Goal: Information Seeking & Learning: Learn about a topic

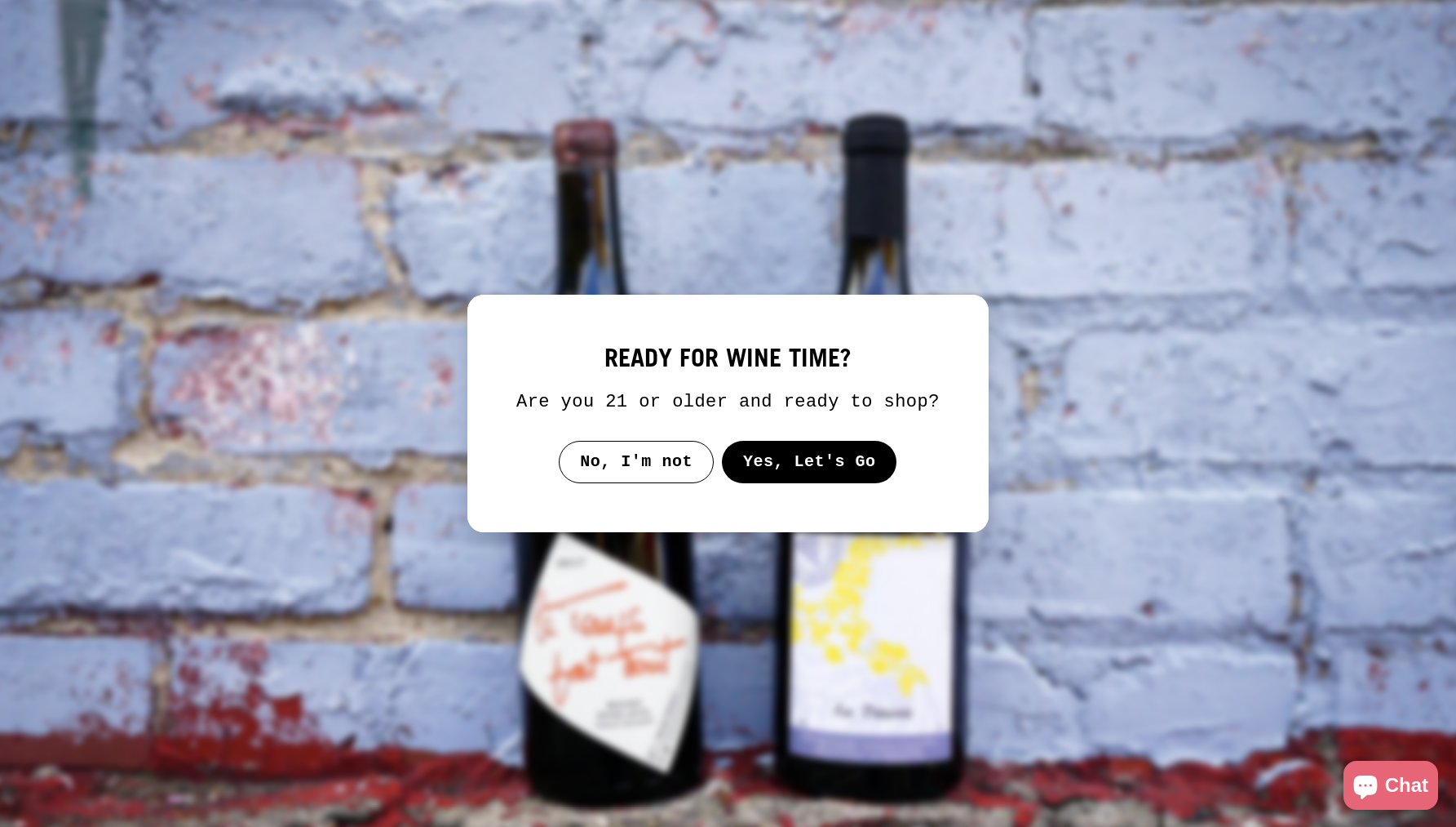
click at [837, 483] on button "Yes, Let's Go" at bounding box center [810, 461] width 175 height 42
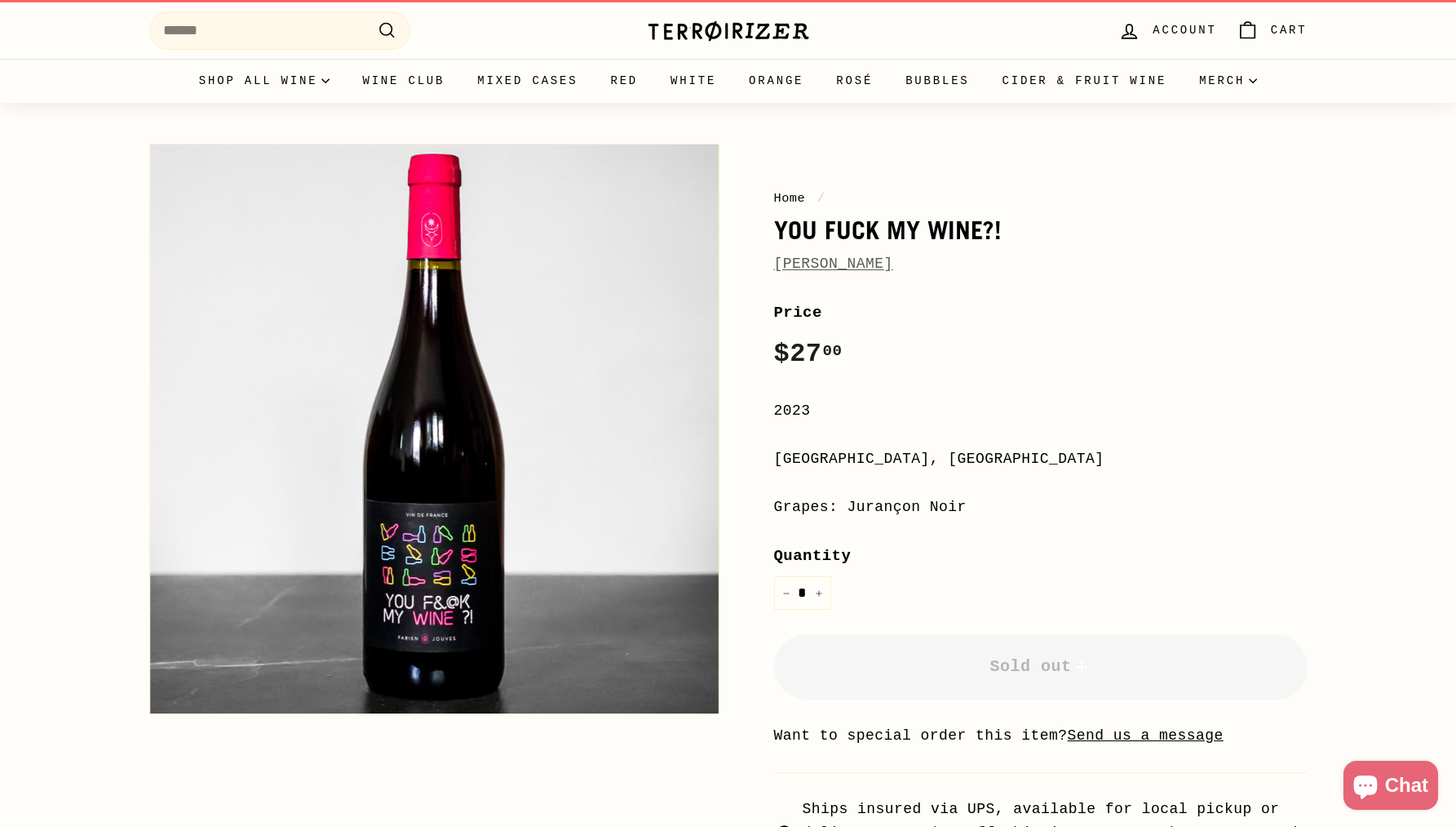
scroll to position [27, 0]
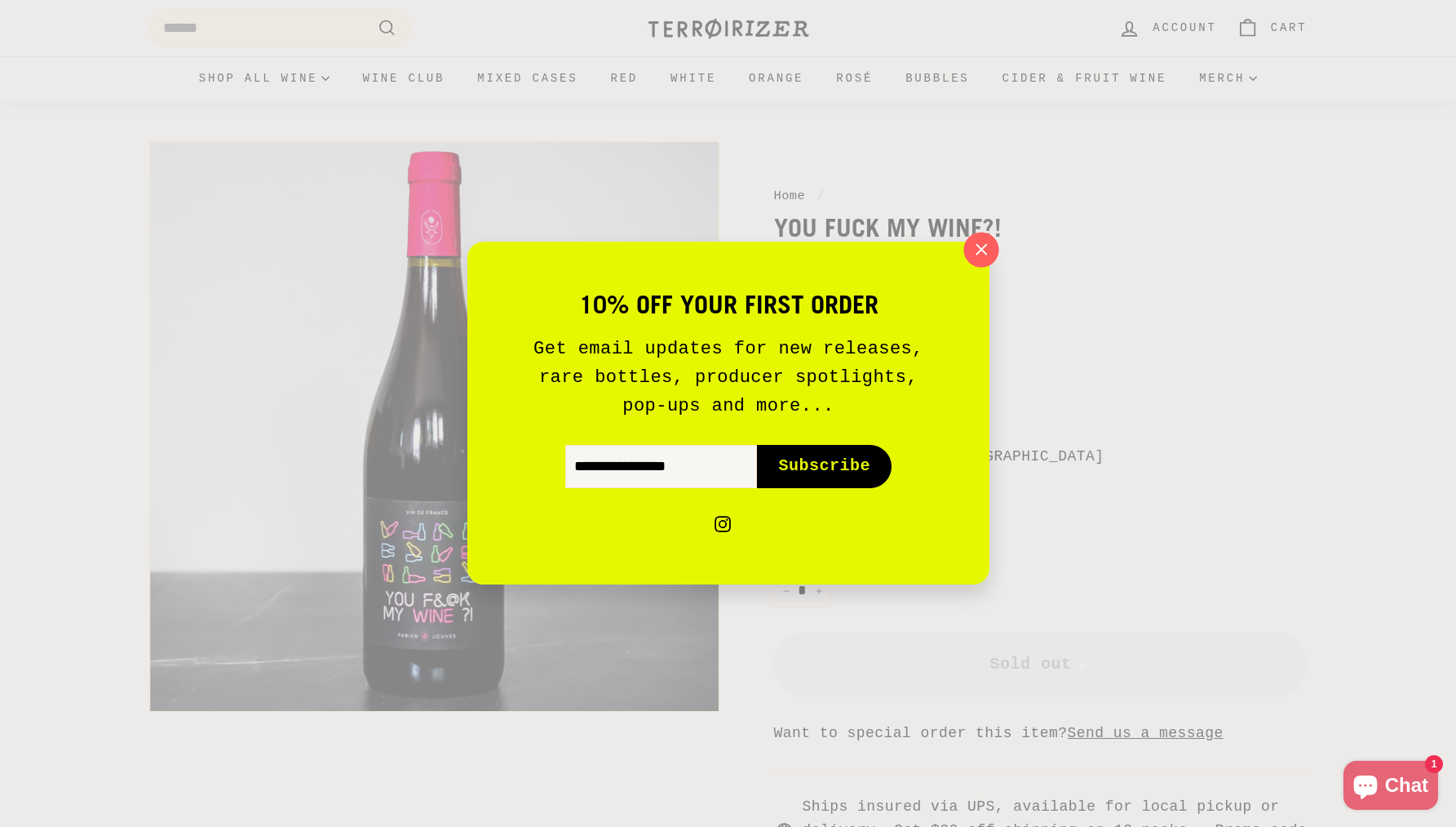
click at [976, 258] on icon "button" at bounding box center [980, 249] width 25 height 25
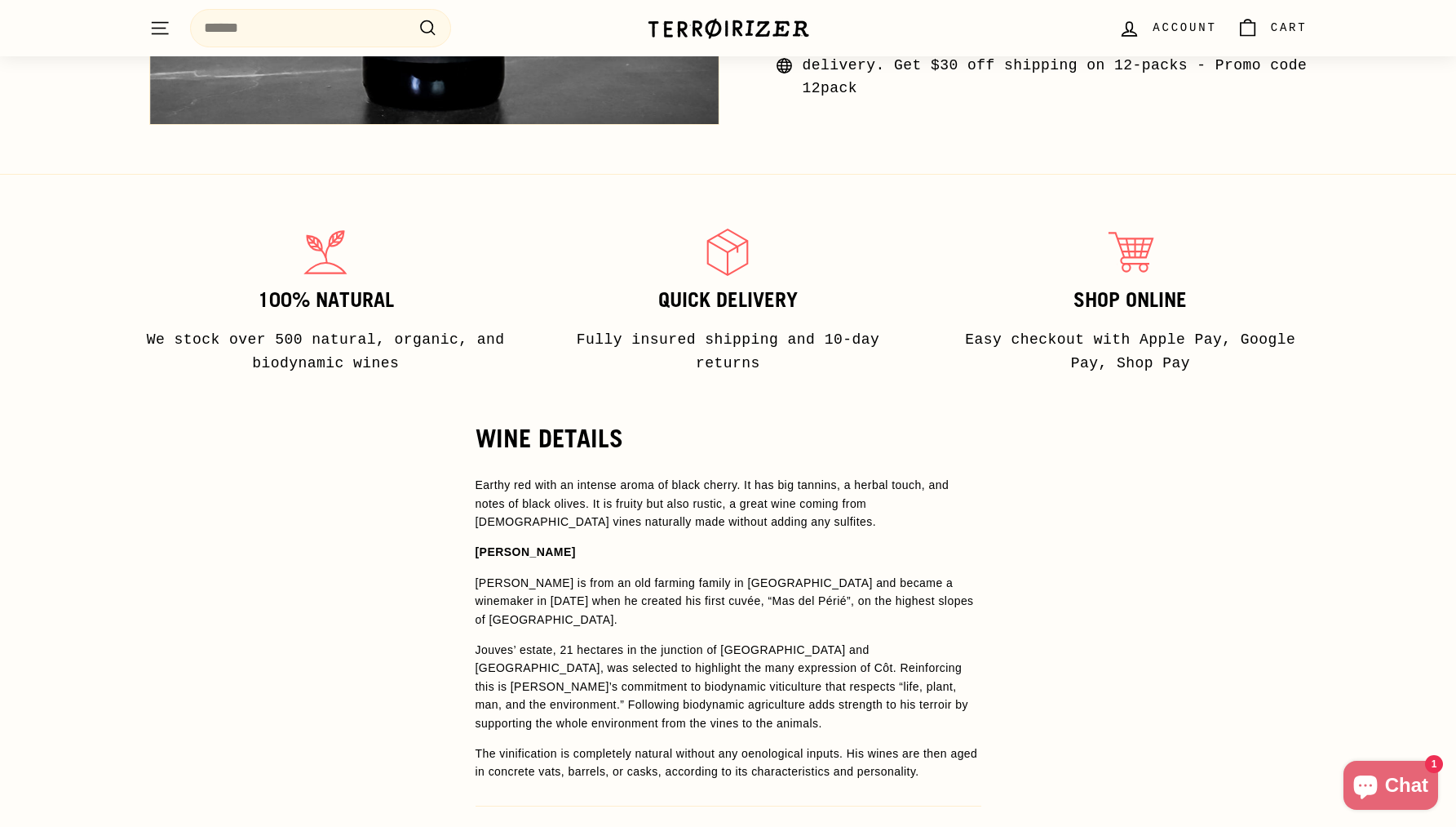
scroll to position [979, 0]
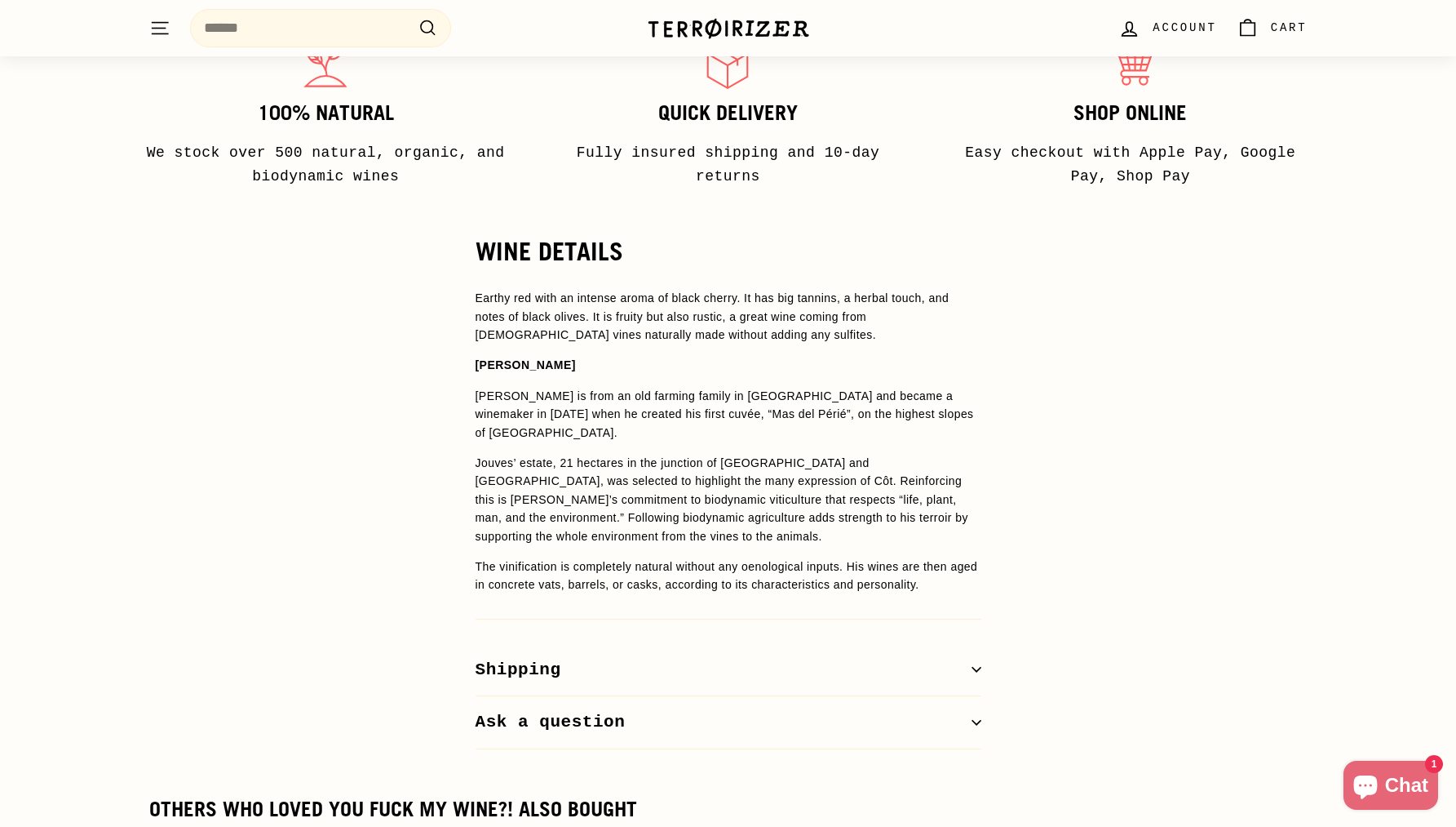
click at [634, 259] on h2 "WINE DETAILS" at bounding box center [728, 251] width 506 height 27
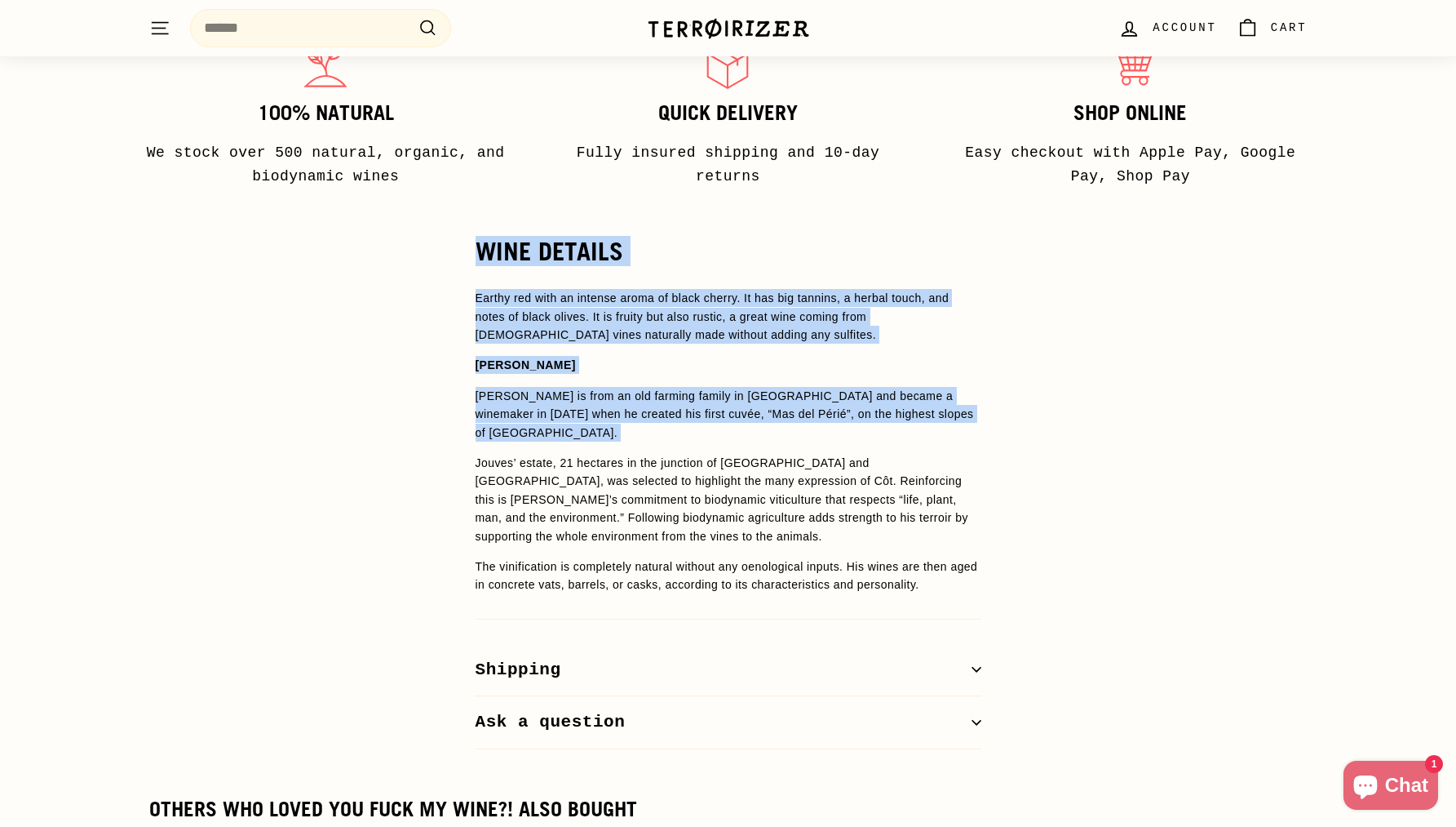
drag, startPoint x: 634, startPoint y: 259, endPoint x: 616, endPoint y: 504, distance: 245.7
click at [622, 455] on div "WINE DETAILS Earthy red with an intense aroma of black cherry. It has big tanni…" at bounding box center [728, 493] width 571 height 512
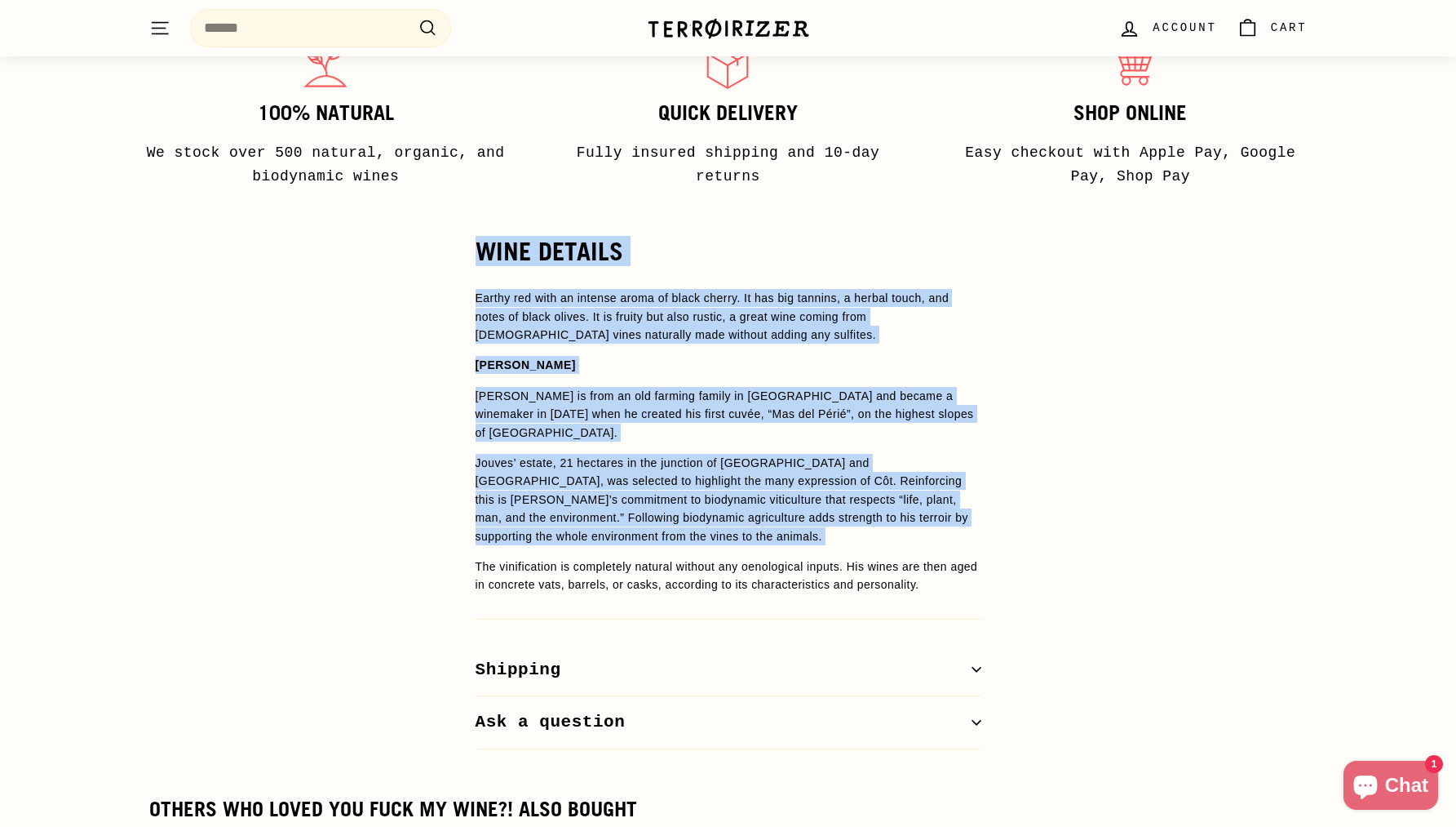
click at [616, 508] on p "Jouves’ estate, 21 hectares in the junction of [GEOGRAPHIC_DATA] and [GEOGRAPHI…" at bounding box center [728, 499] width 506 height 91
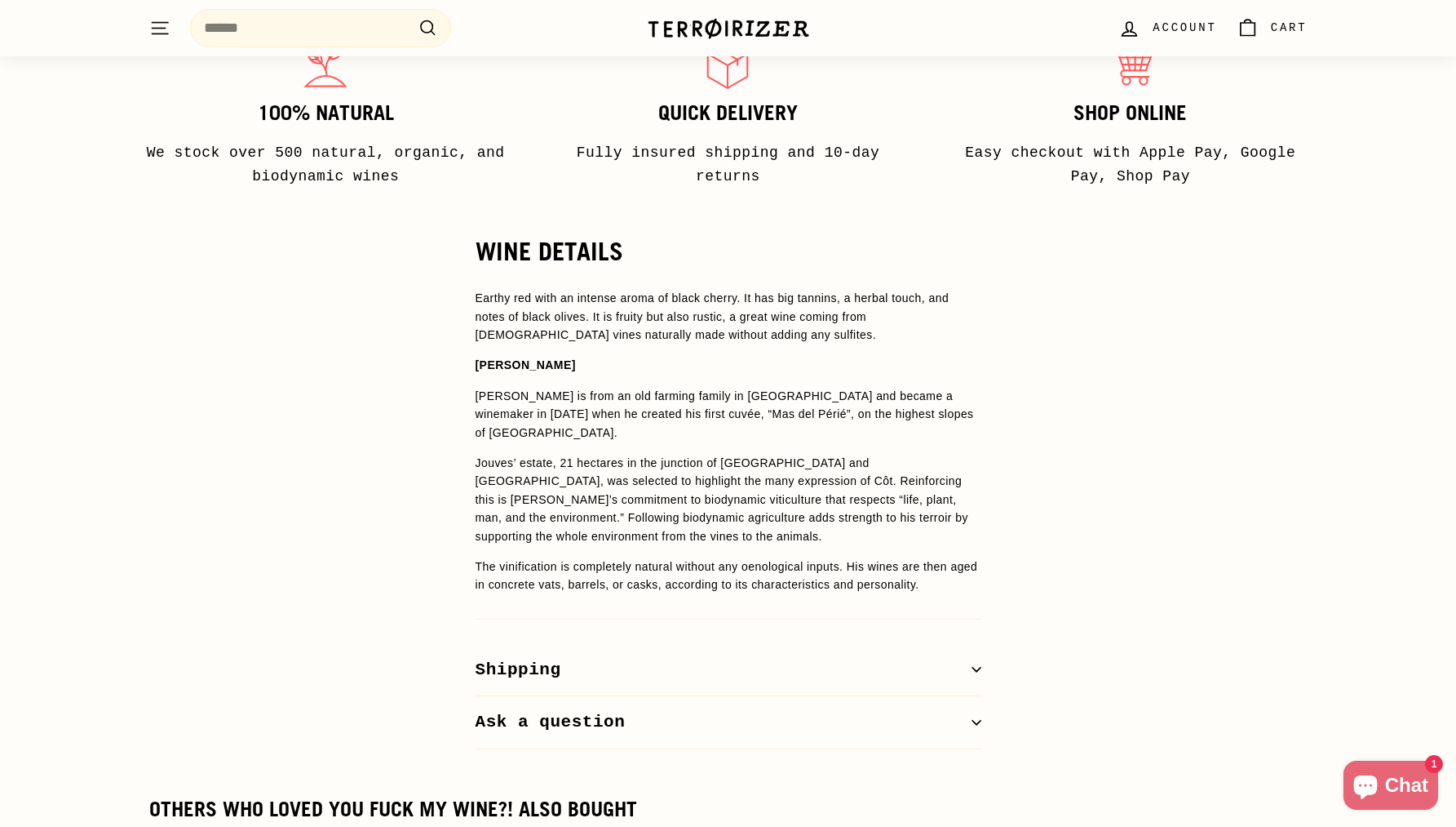
click at [616, 508] on p "Jouves’ estate, 21 hectares in the junction of [GEOGRAPHIC_DATA] and [GEOGRAPHI…" at bounding box center [728, 499] width 506 height 91
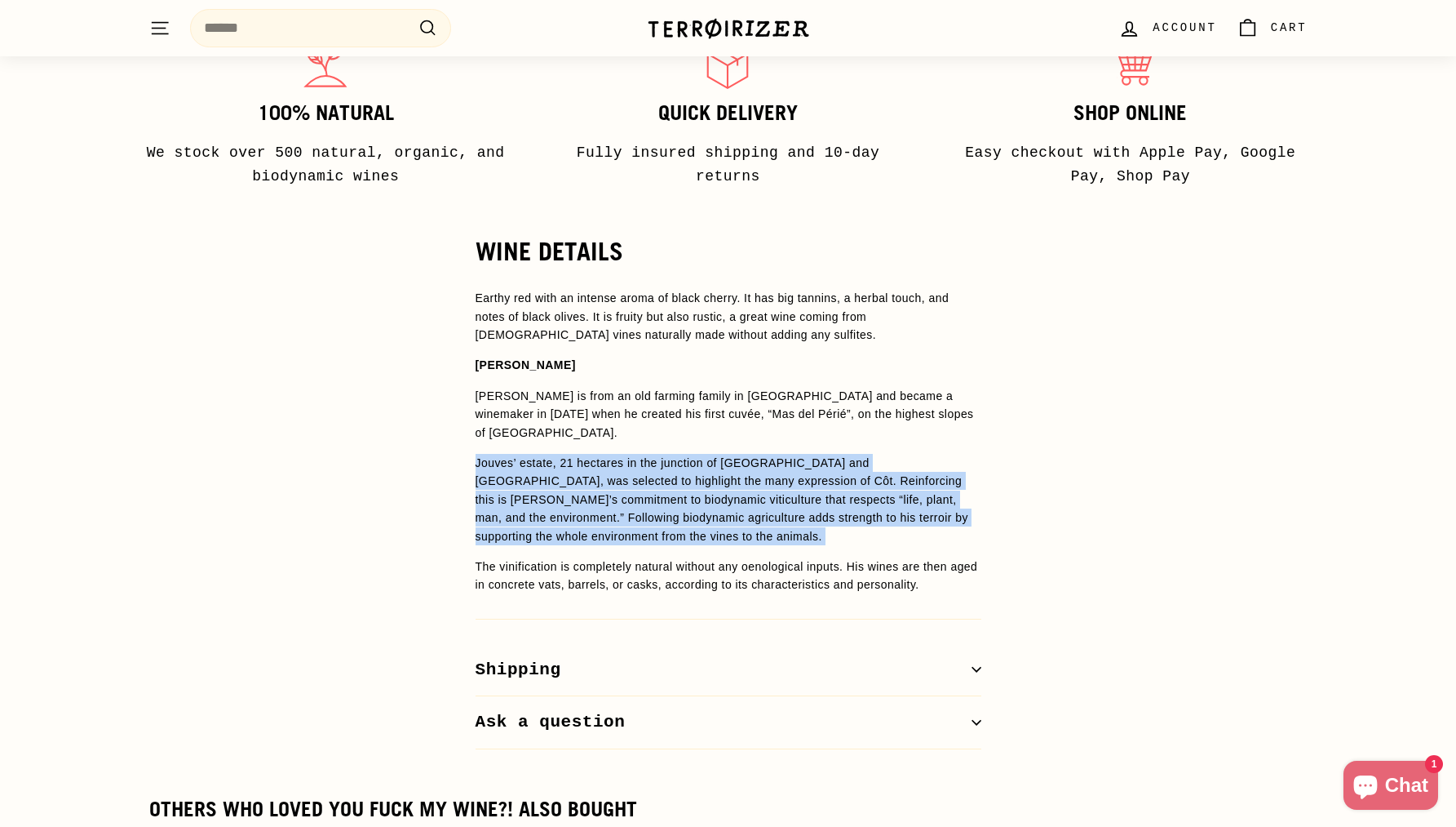
click at [500, 366] on strong "[PERSON_NAME]" at bounding box center [525, 364] width 100 height 13
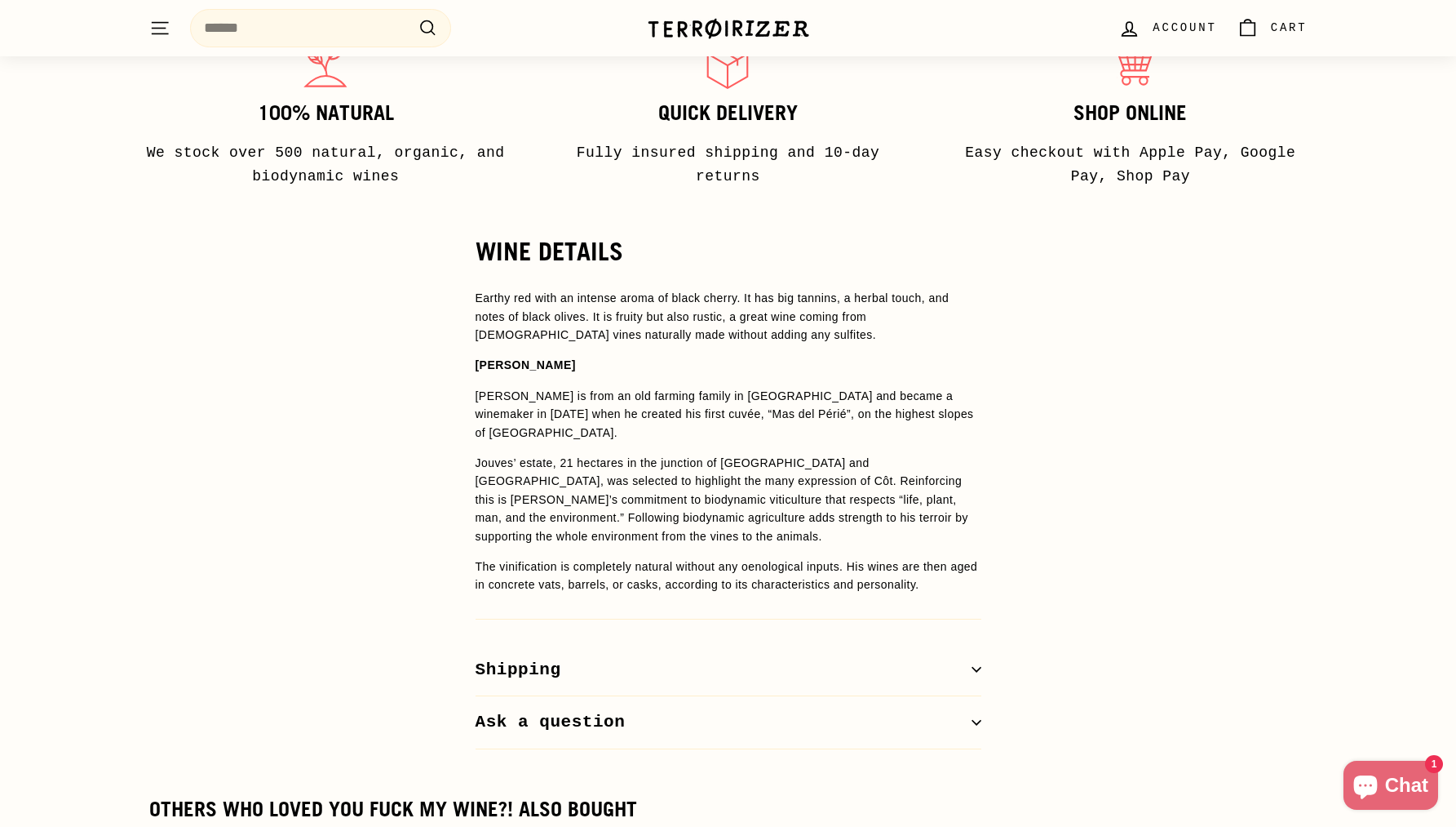
click at [500, 366] on strong "[PERSON_NAME]" at bounding box center [525, 364] width 100 height 13
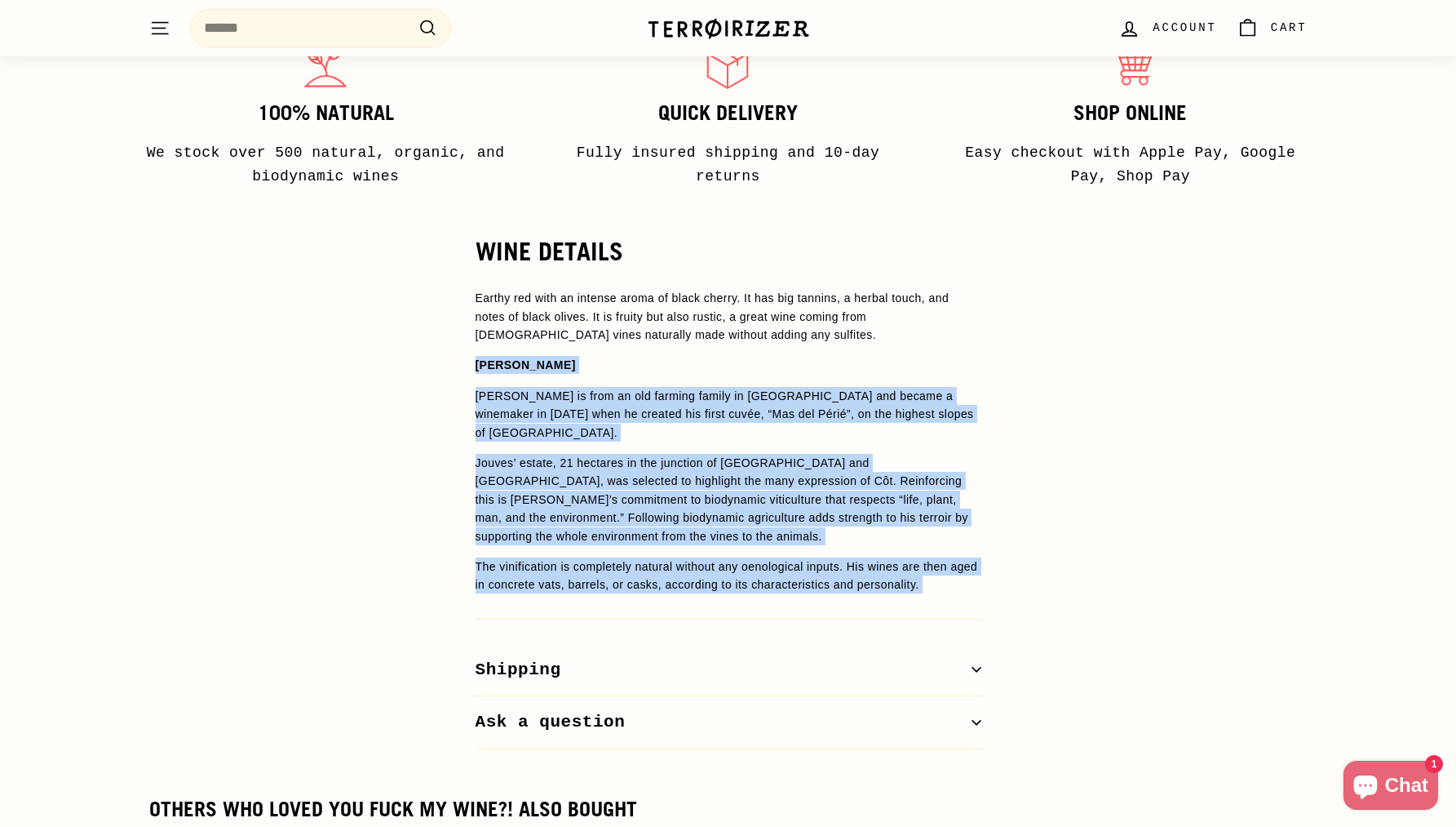
drag, startPoint x: 500, startPoint y: 366, endPoint x: 631, endPoint y: 559, distance: 233.3
click at [631, 559] on span "Earthy red with an intense aroma of black cherry. It has big tannins, a herbal …" at bounding box center [728, 441] width 506 height 304
copy div "Fabien Jouves Fabien Jouves is from an old farming family in Causse and became …"
click at [631, 559] on p "The vinification is completely natural without any oenological inputs. His wine…" at bounding box center [728, 575] width 506 height 37
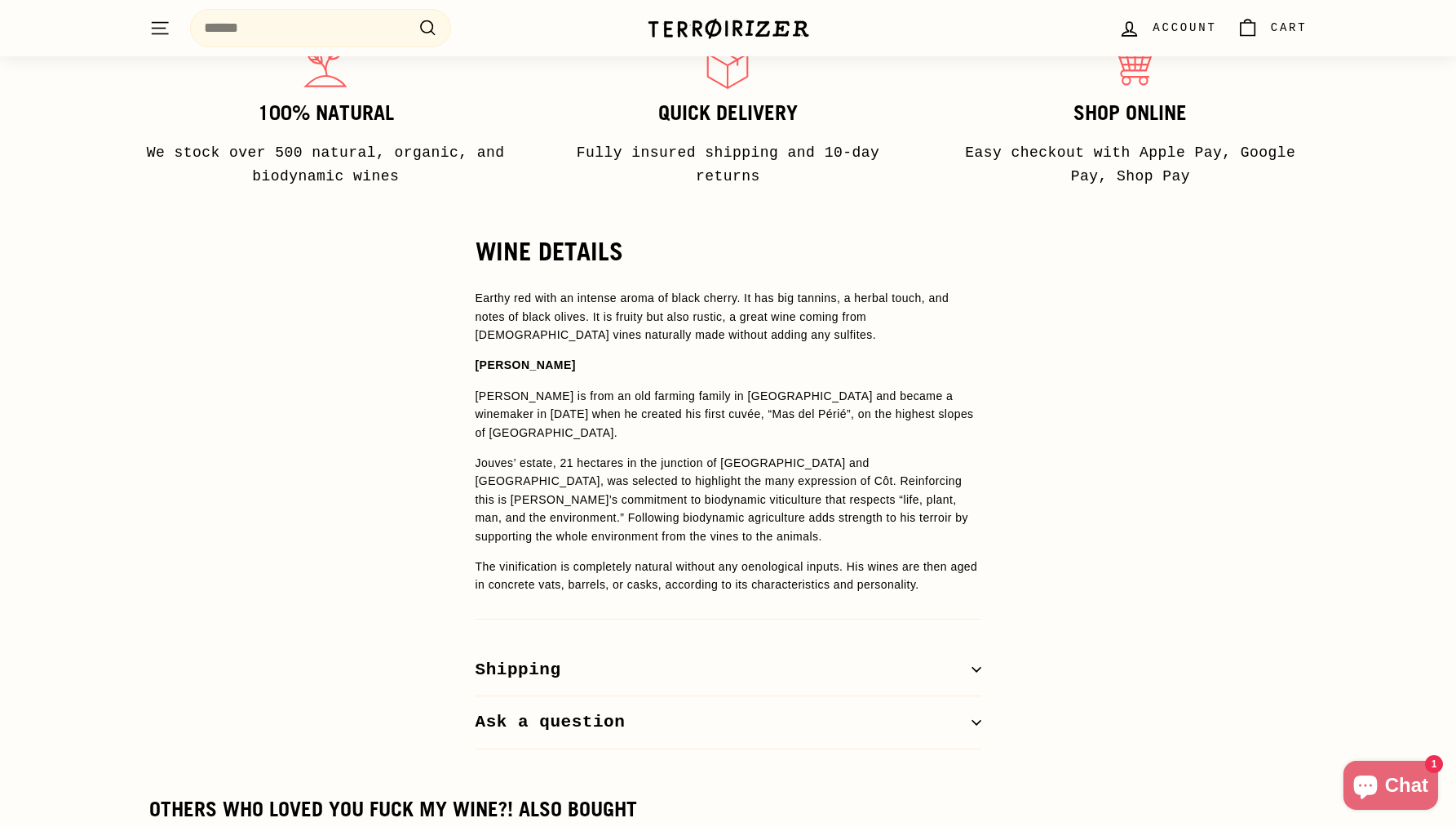
click at [737, 557] on p "The vinification is completely natural without any oenological inputs. His wine…" at bounding box center [728, 575] width 506 height 37
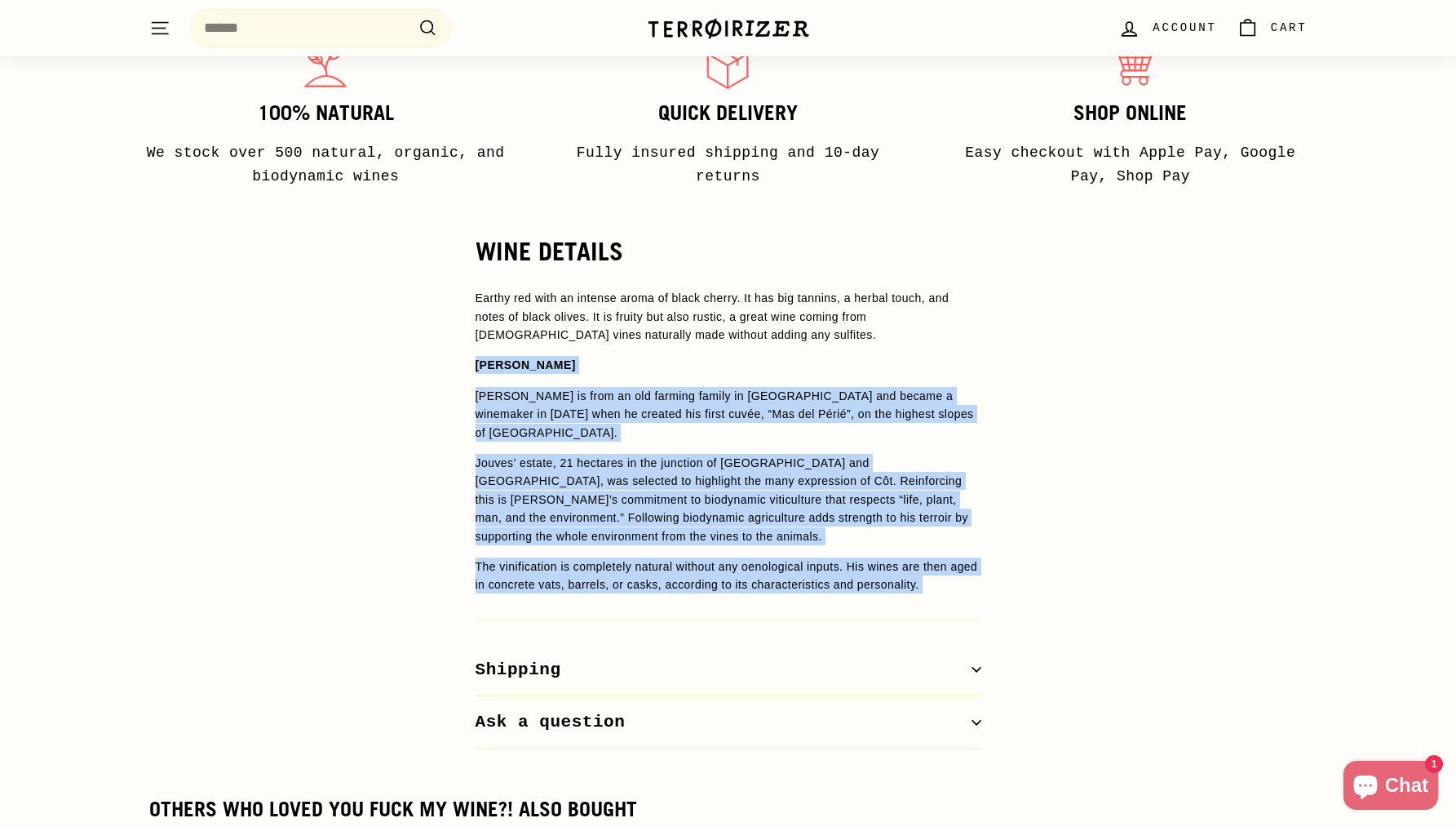
drag, startPoint x: 737, startPoint y: 549, endPoint x: 730, endPoint y: 360, distance: 189.1
click at [730, 360] on span "Earthy red with an intense aroma of black cherry. It has big tannins, a herbal …" at bounding box center [728, 441] width 506 height 304
copy div "Fabien Jouves Fabien Jouves is from an old farming family in Causse and became …"
click at [653, 303] on p "Earthy red with an intense aroma of black cherry. It has big tannins, a herbal …" at bounding box center [728, 316] width 506 height 55
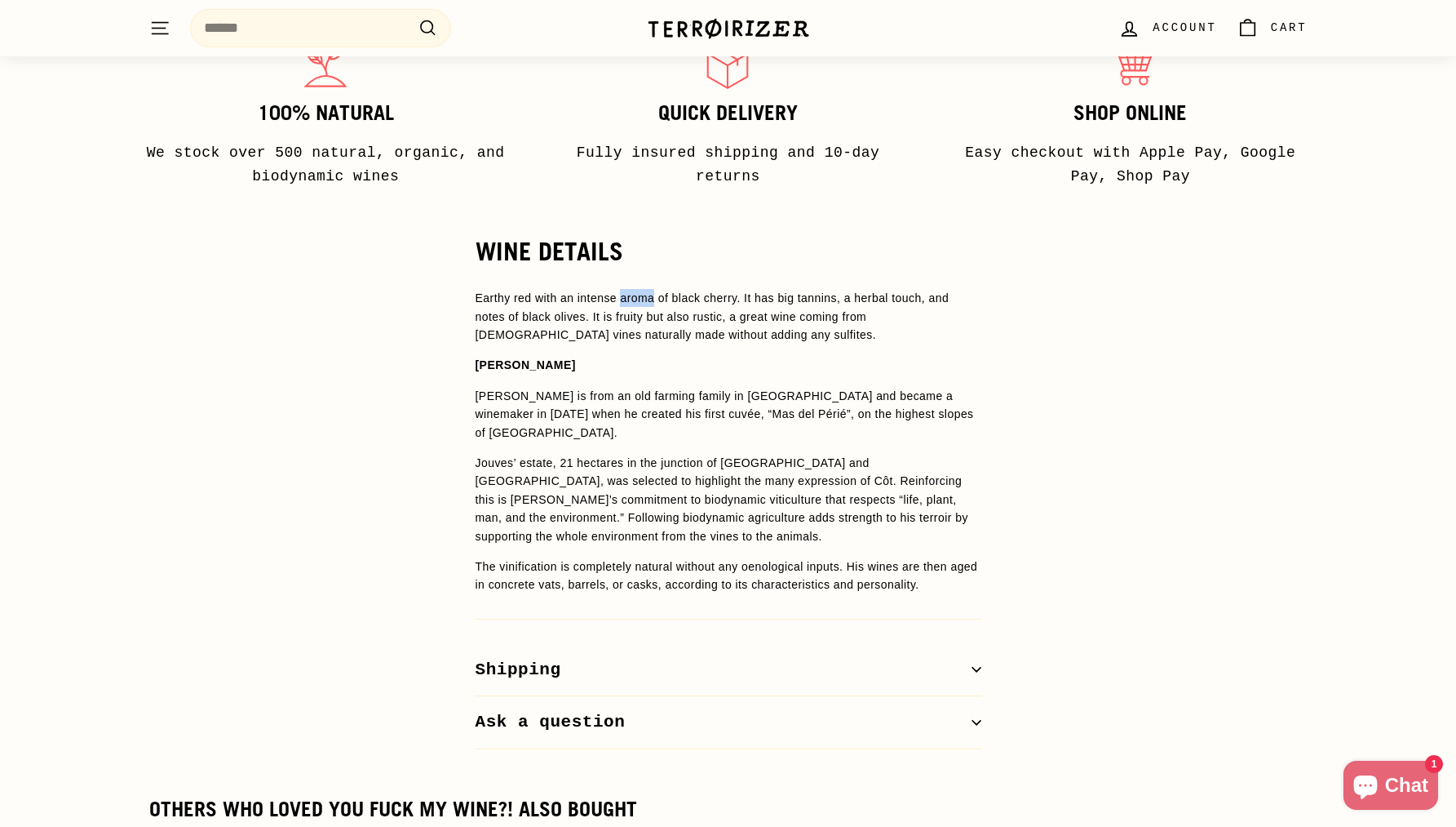
click at [653, 303] on p "Earthy red with an intense aroma of black cherry. It has big tannins, a herbal …" at bounding box center [728, 316] width 506 height 55
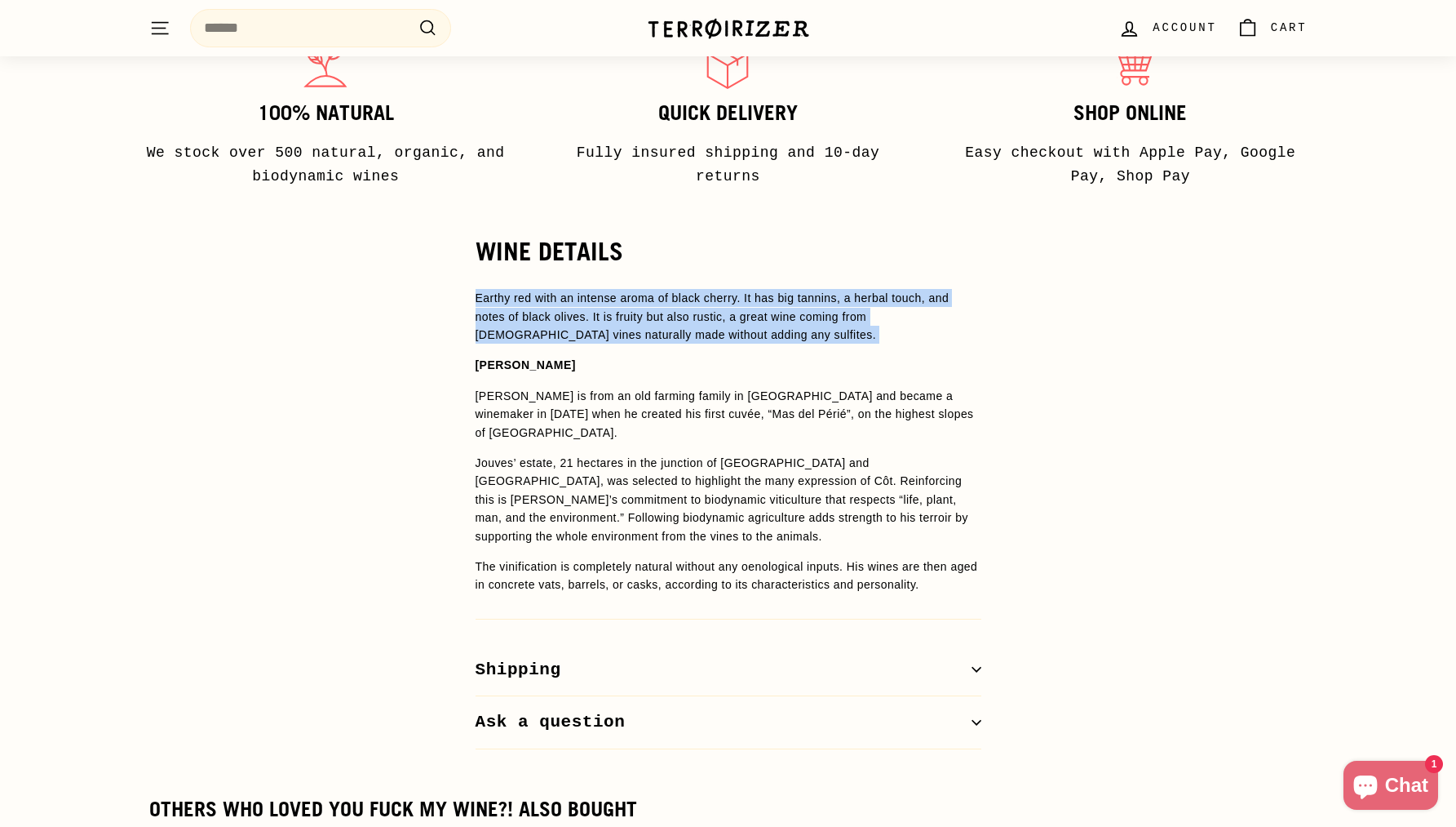
click at [653, 303] on p "Earthy red with an intense aroma of black cherry. It has big tannins, a herbal …" at bounding box center [728, 316] width 506 height 55
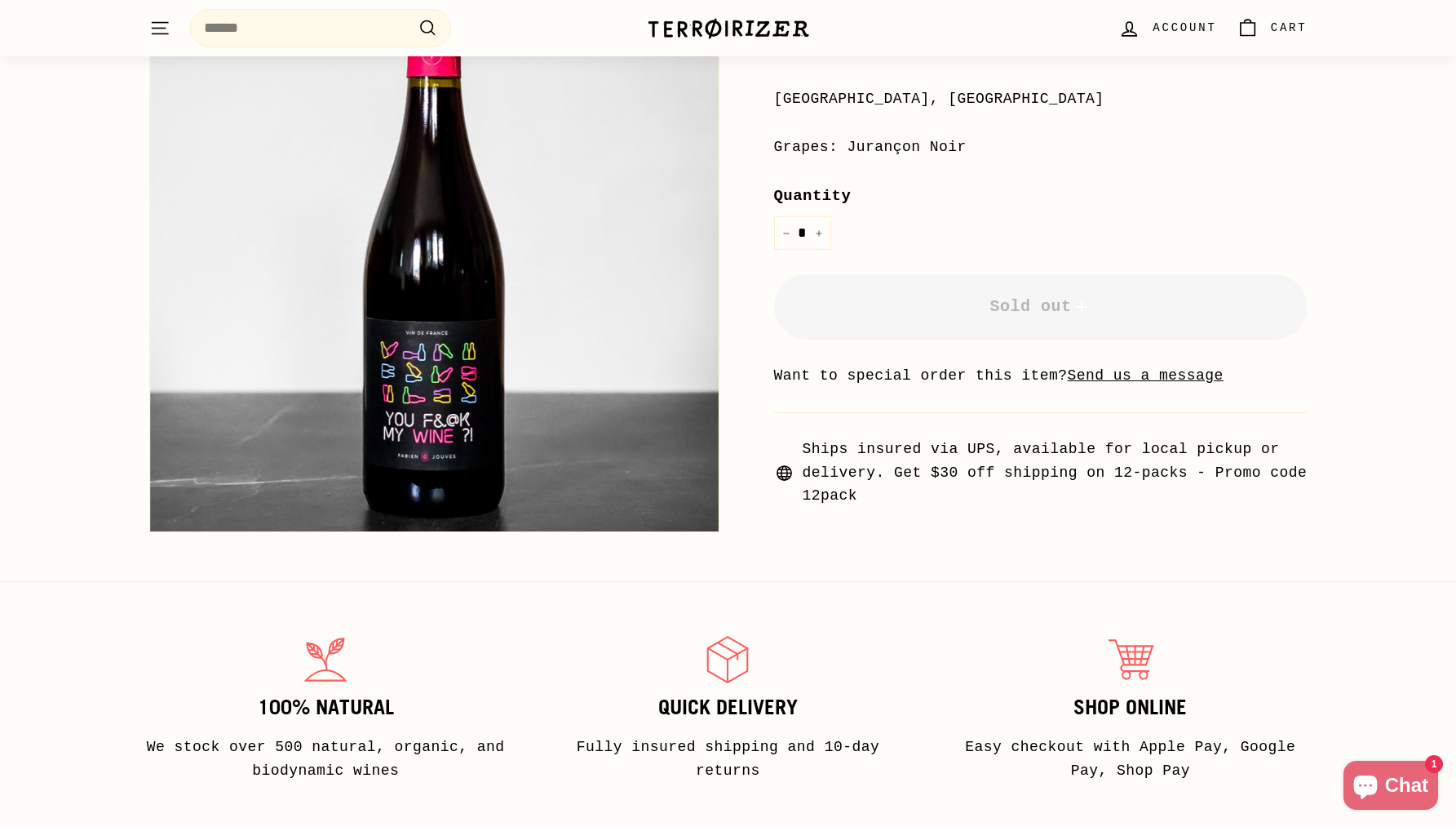
scroll to position [184, 0]
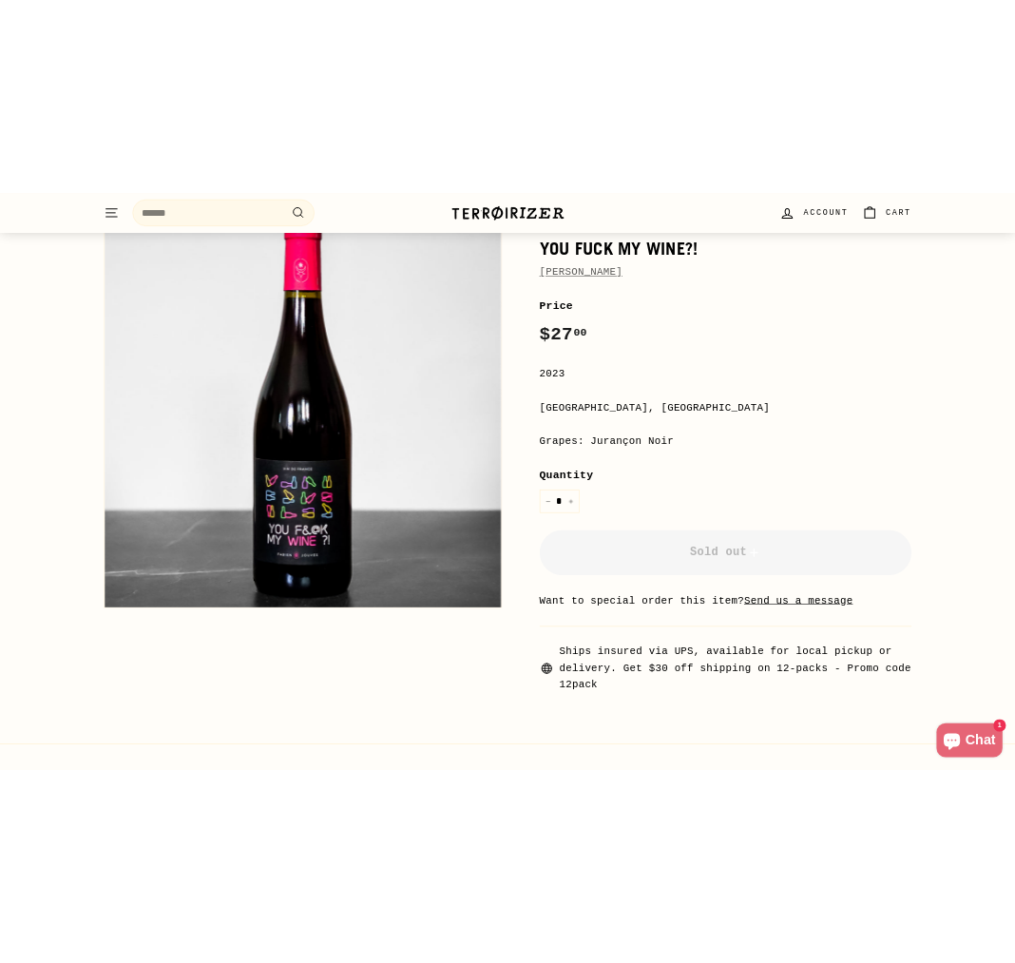
scroll to position [840, 0]
